Goal: Task Accomplishment & Management: Use online tool/utility

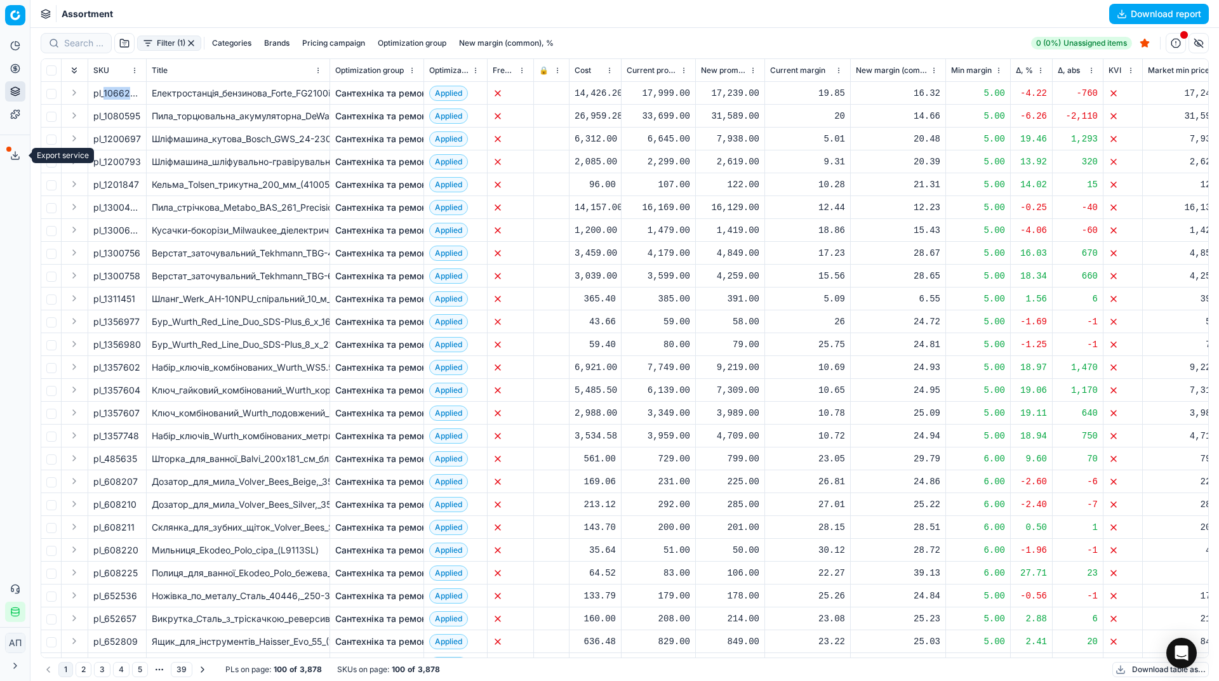
click at [11, 154] on icon at bounding box center [15, 156] width 10 height 10
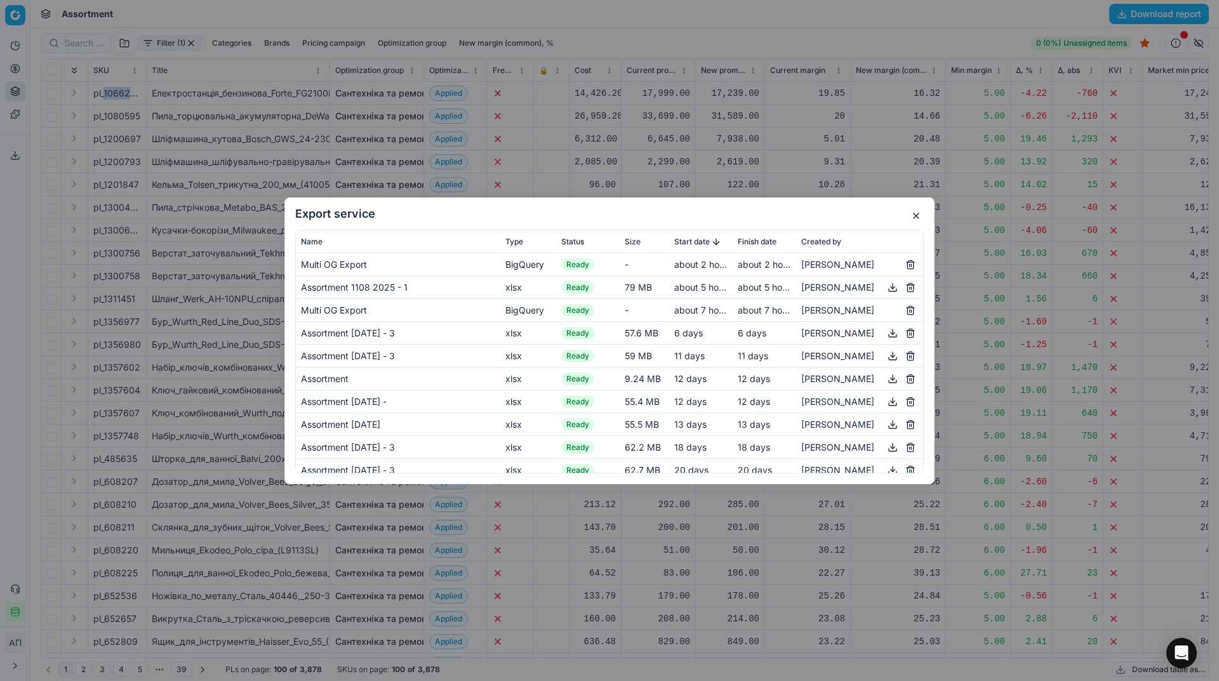
click at [920, 216] on button "button" at bounding box center [916, 215] width 15 height 15
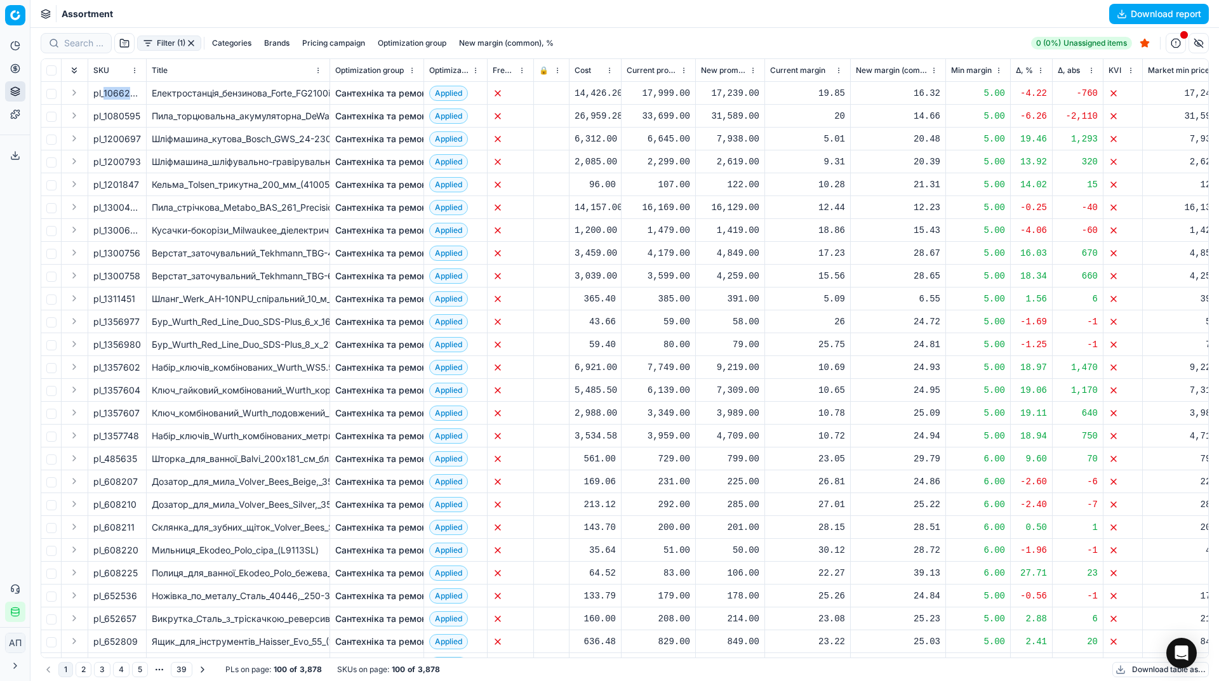
click at [191, 43] on button "button" at bounding box center [191, 43] width 10 height 10
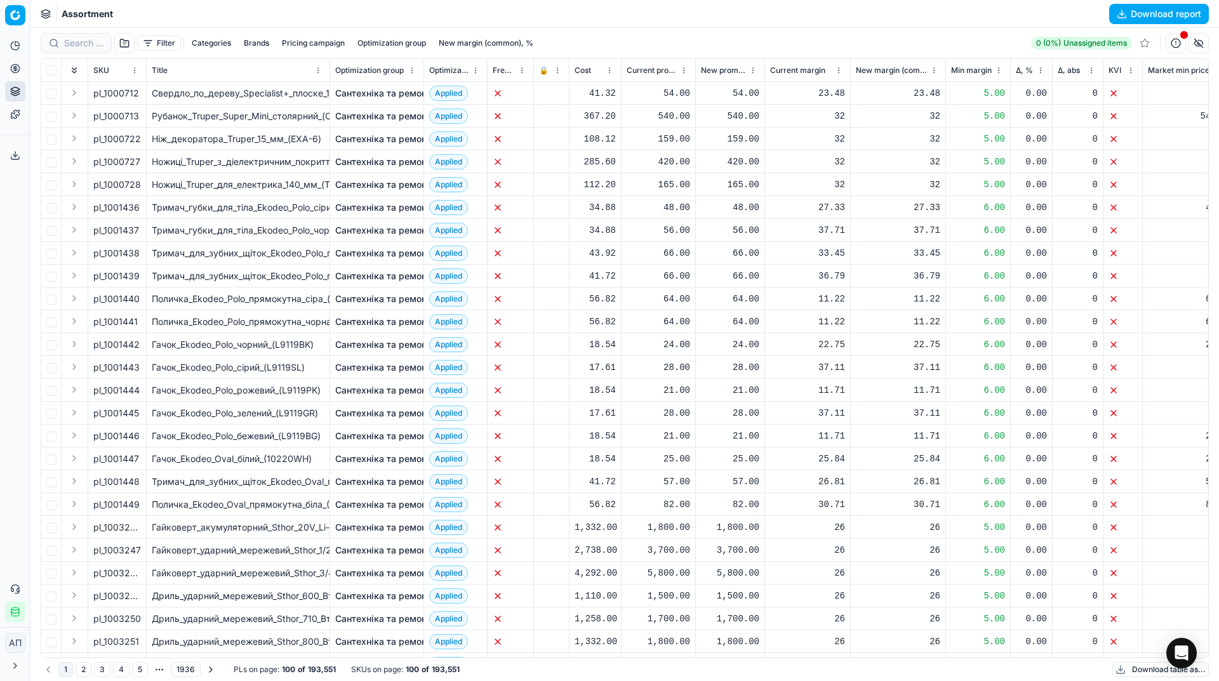
click at [1125, 20] on button "Download report" at bounding box center [1159, 14] width 100 height 20
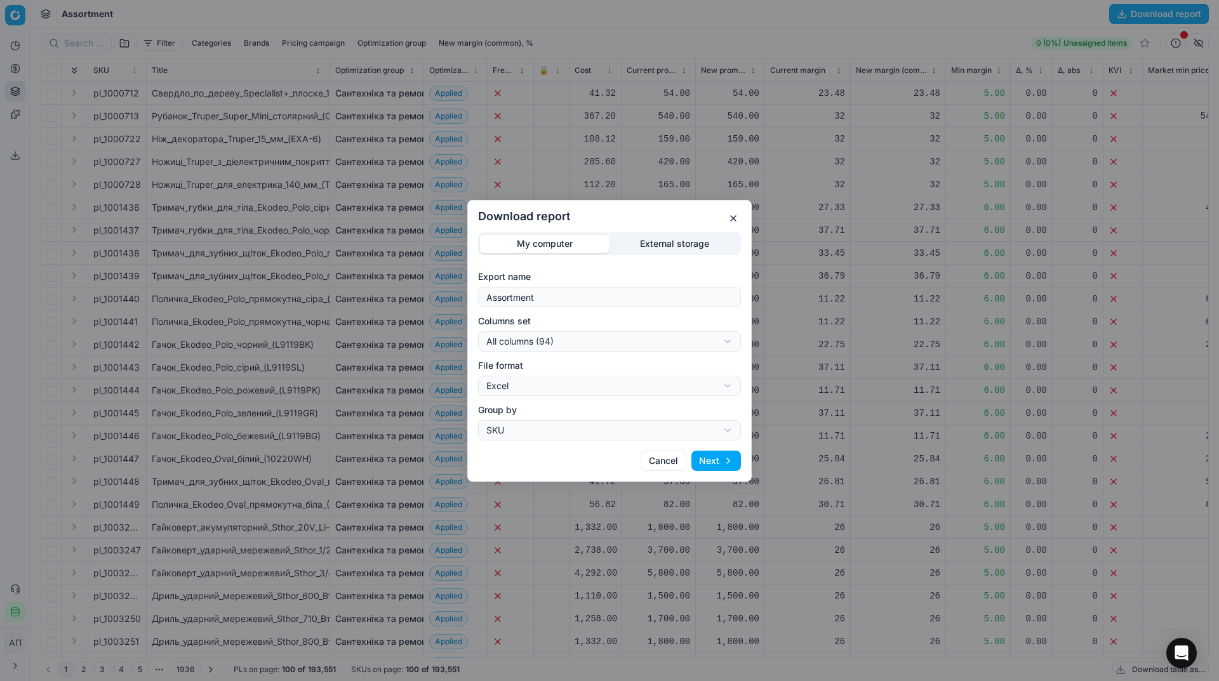
drag, startPoint x: 600, startPoint y: 285, endPoint x: 604, endPoint y: 297, distance: 12.7
click at [604, 297] on div "Export name Assortment" at bounding box center [609, 289] width 263 height 37
click at [604, 297] on input "Assortment" at bounding box center [609, 297] width 251 height 19
type input "Assortment [DATE] - 2"
click at [723, 461] on button "Next" at bounding box center [717, 461] width 50 height 20
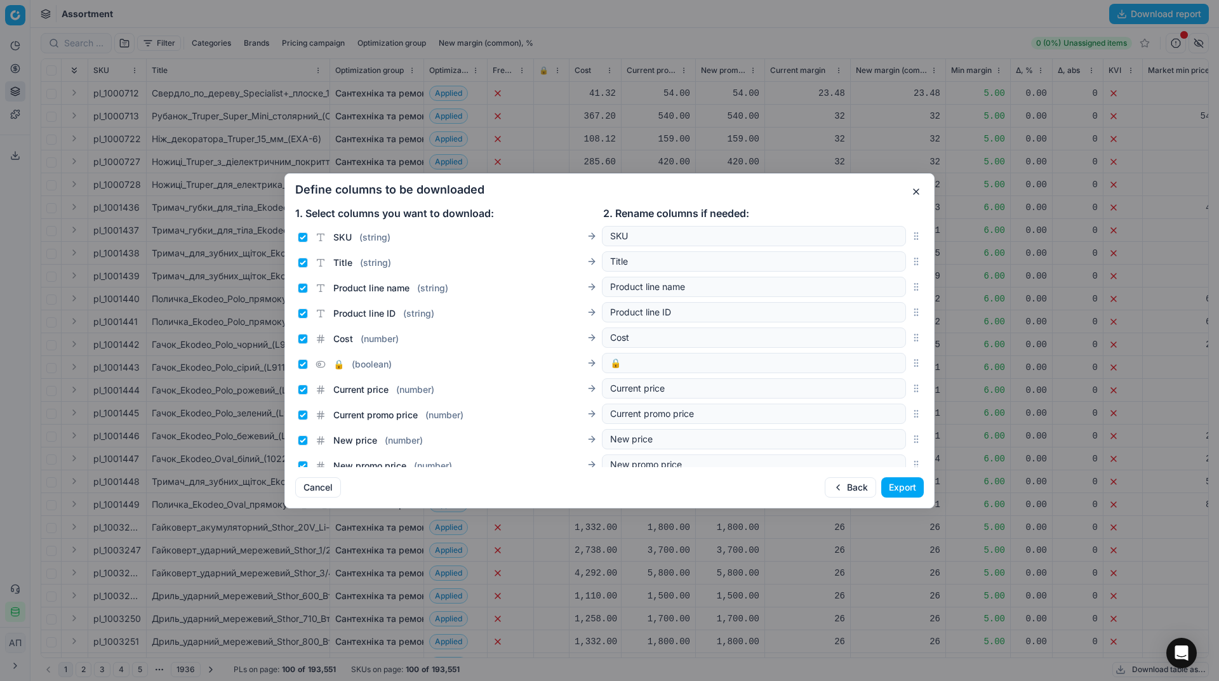
click at [892, 485] on button "Export" at bounding box center [902, 488] width 43 height 20
